Goal: Check status: Check status

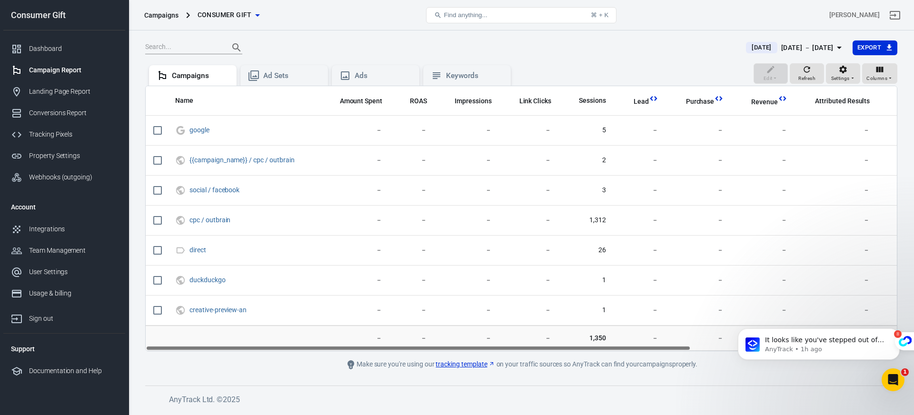
scroll to position [0, 164]
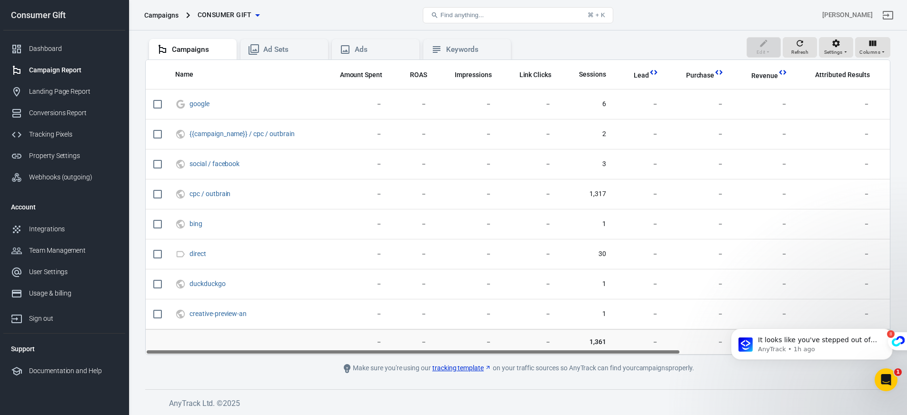
click at [57, 66] on div "Campaign Report" at bounding box center [73, 70] width 89 height 10
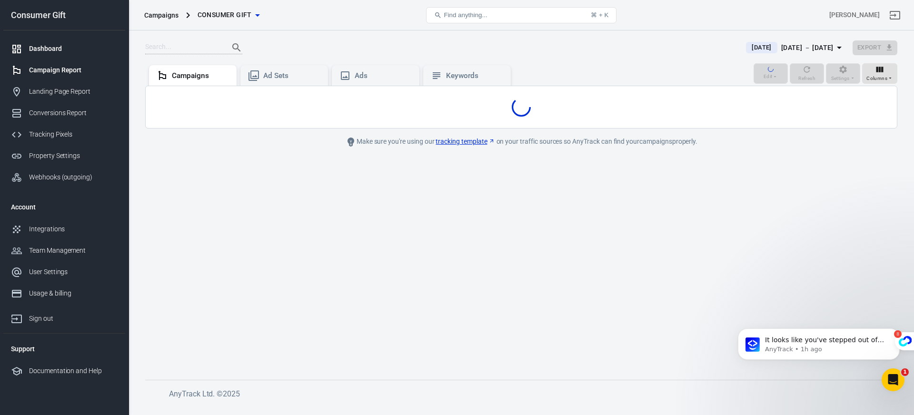
click at [48, 45] on div "Dashboard" at bounding box center [73, 49] width 89 height 10
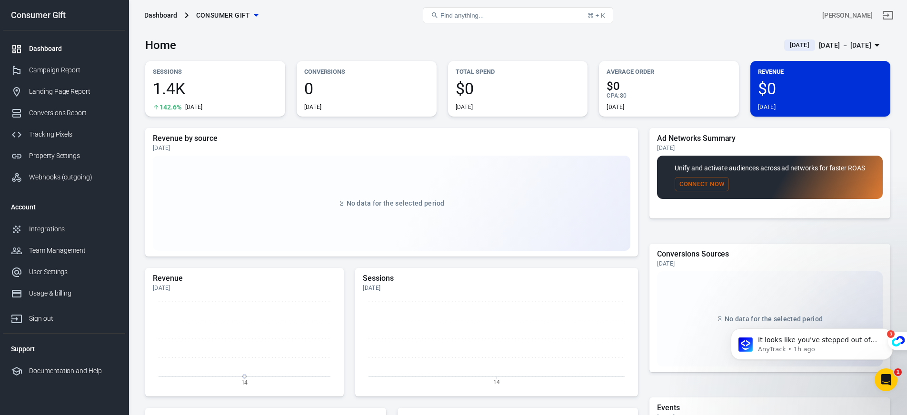
scroll to position [2, 0]
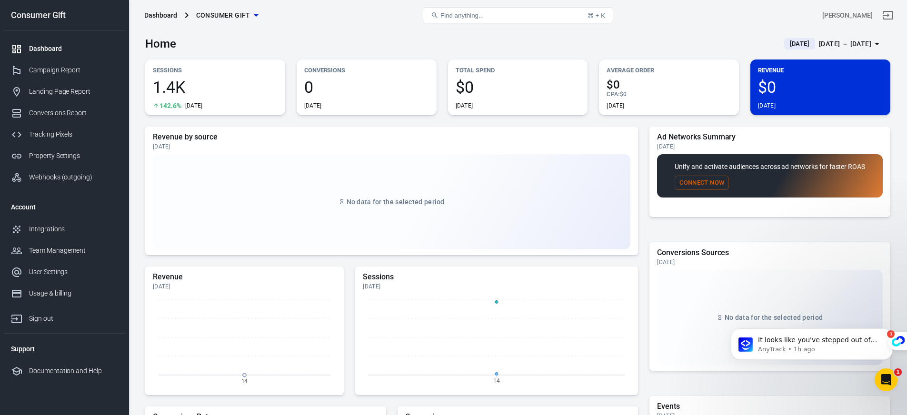
click at [849, 42] on div "[DATE] － [DATE]" at bounding box center [845, 44] width 52 height 12
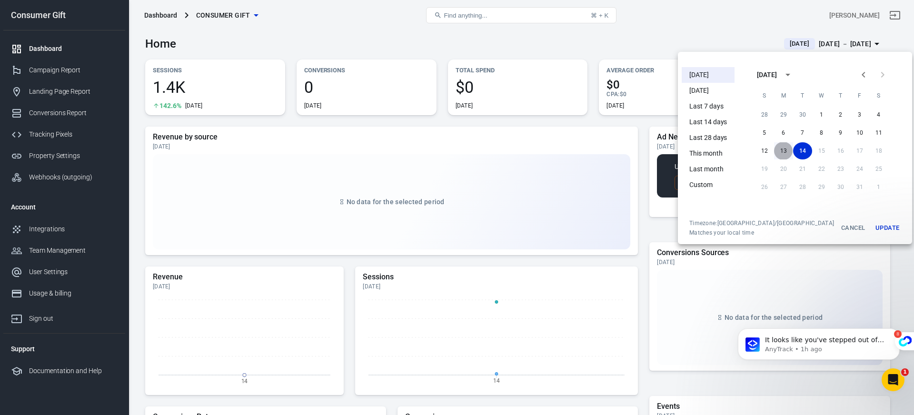
click at [774, 142] on button "13" at bounding box center [783, 150] width 19 height 17
click at [877, 227] on button "Update" at bounding box center [887, 227] width 30 height 17
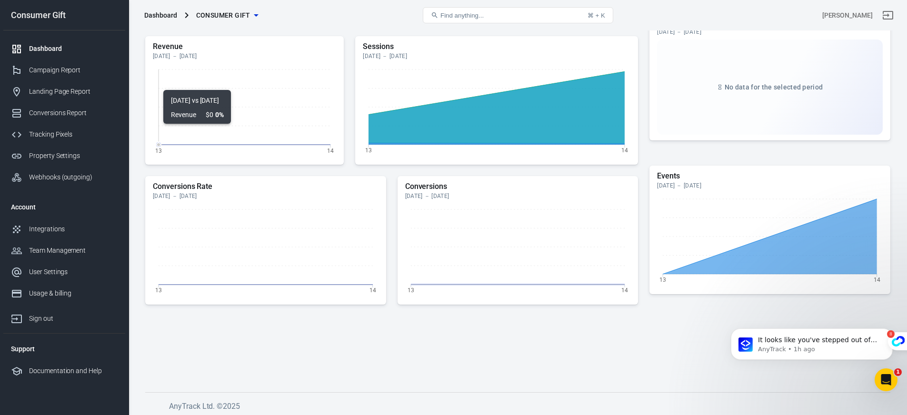
scroll to position [231, 0]
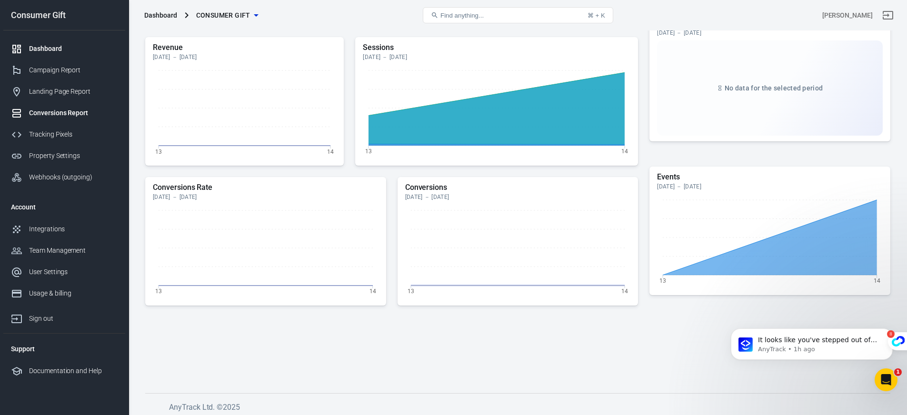
click at [49, 115] on div "Conversions Report" at bounding box center [73, 113] width 89 height 10
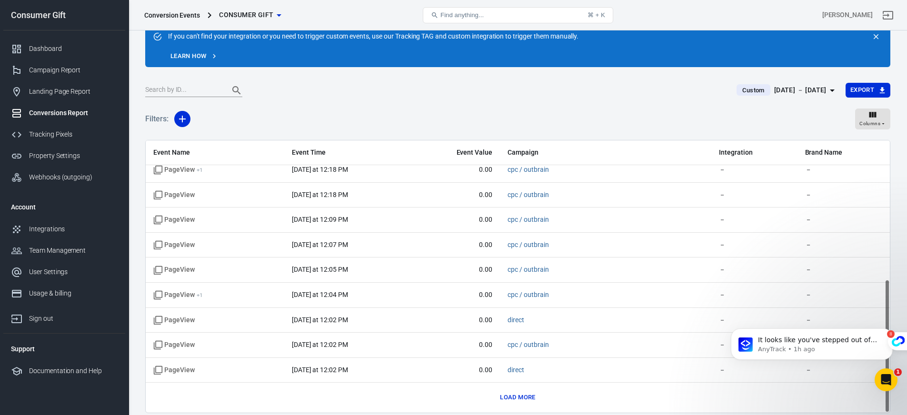
scroll to position [73, 0]
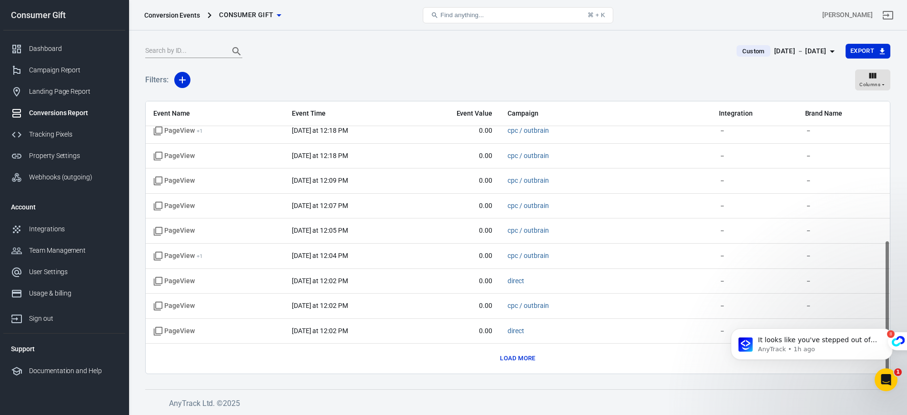
click at [494, 364] on div "Load more" at bounding box center [517, 358] width 729 height 15
click at [510, 363] on button "Load more" at bounding box center [517, 358] width 40 height 15
click at [53, 69] on div "Campaign Report" at bounding box center [73, 70] width 89 height 10
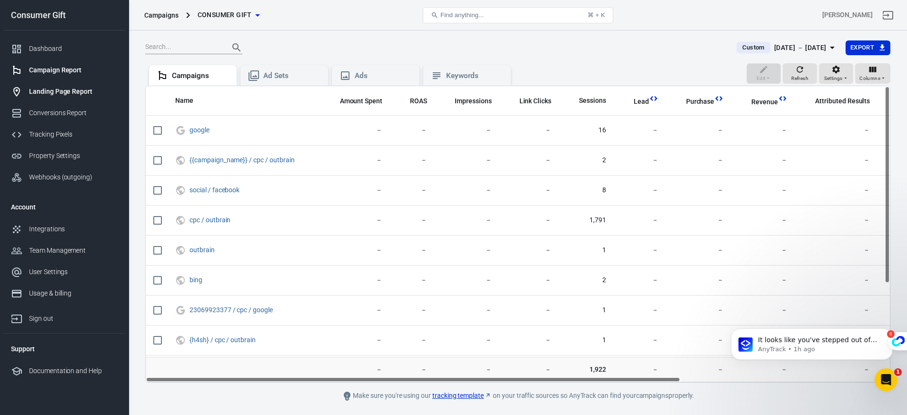
click at [57, 98] on link "Landing Page Report" at bounding box center [64, 91] width 122 height 21
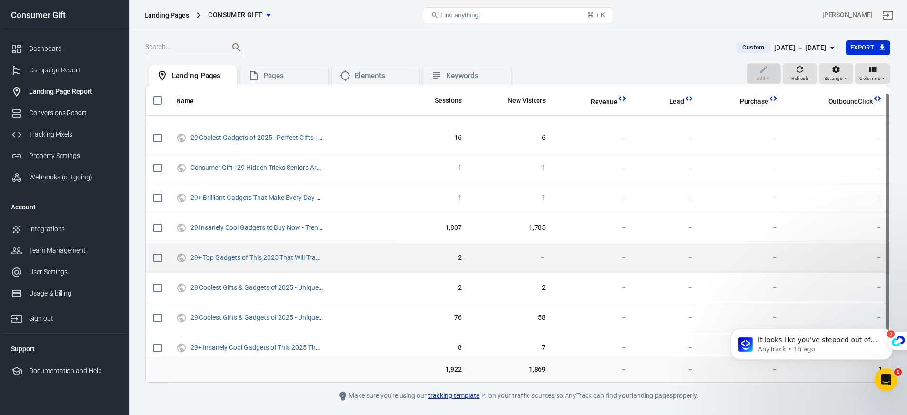
scroll to position [59, 0]
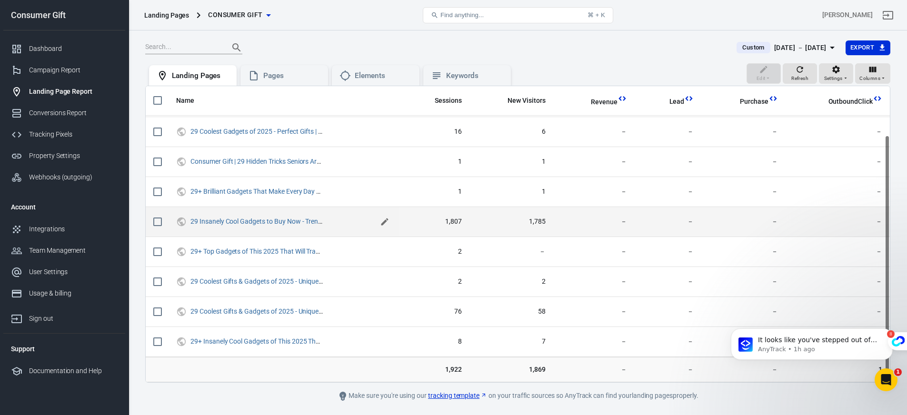
click at [387, 223] on icon "scrollable content" at bounding box center [385, 222] width 10 height 10
click at [217, 385] on main "Custom [DATE] － [DATE] Export Edit Refresh Settings Columns Landing Pages Pages…" at bounding box center [517, 221] width 745 height 362
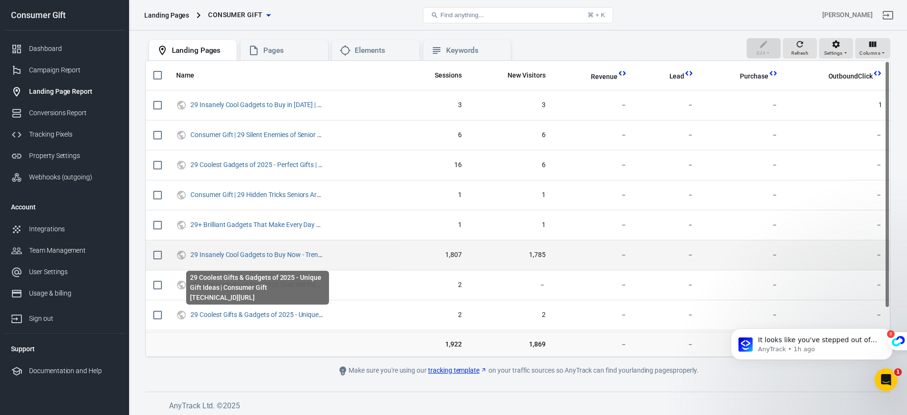
scroll to position [0, 0]
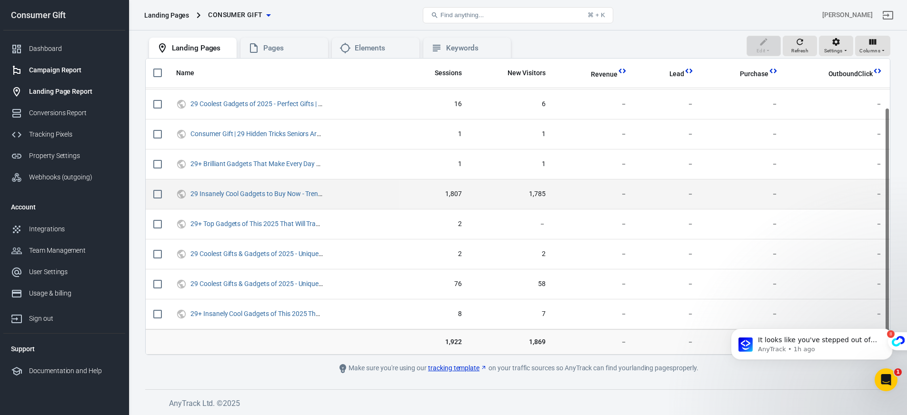
click at [49, 59] on link "Campaign Report" at bounding box center [64, 69] width 122 height 21
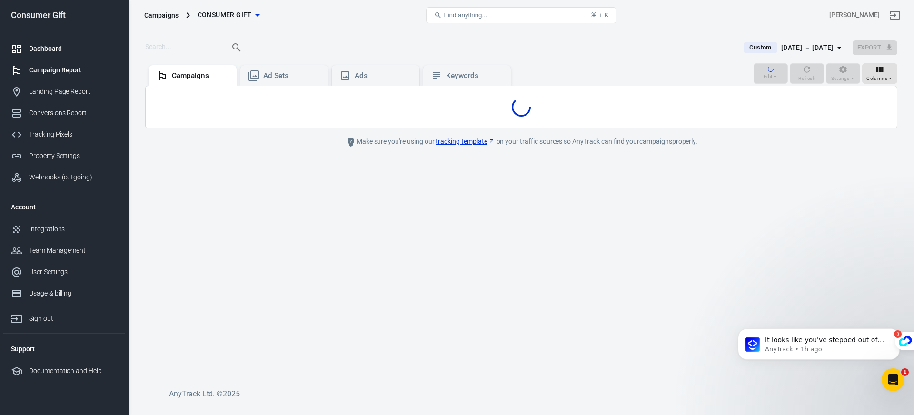
click at [48, 56] on link "Dashboard" at bounding box center [64, 48] width 122 height 21
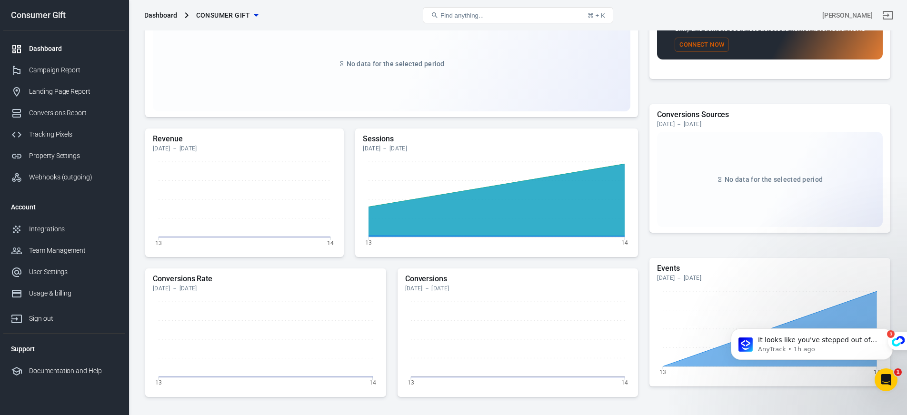
scroll to position [235, 0]
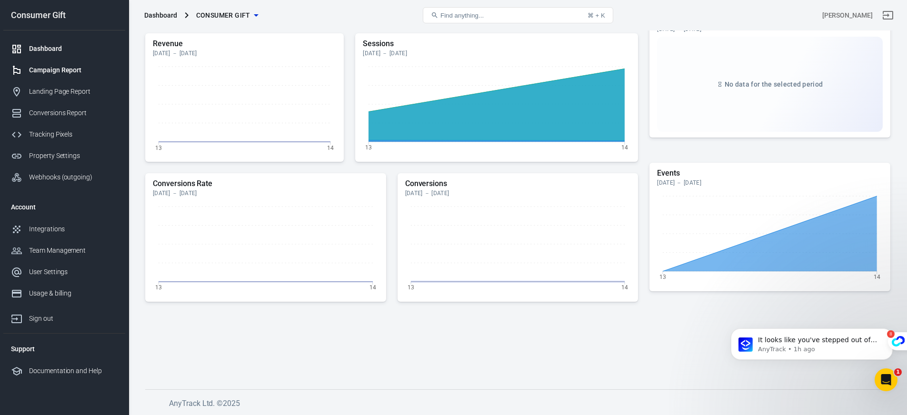
click at [59, 71] on div "Campaign Report" at bounding box center [73, 70] width 89 height 10
